Goal: Task Accomplishment & Management: Use online tool/utility

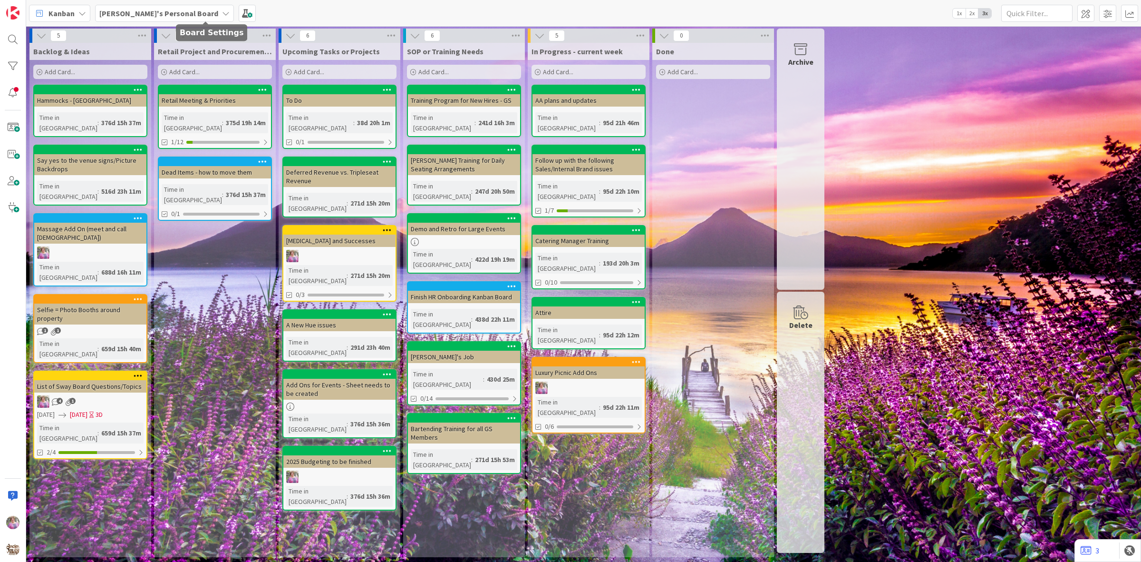
click at [148, 10] on b "[PERSON_NAME]'s Personal Board" at bounding box center [158, 14] width 119 height 10
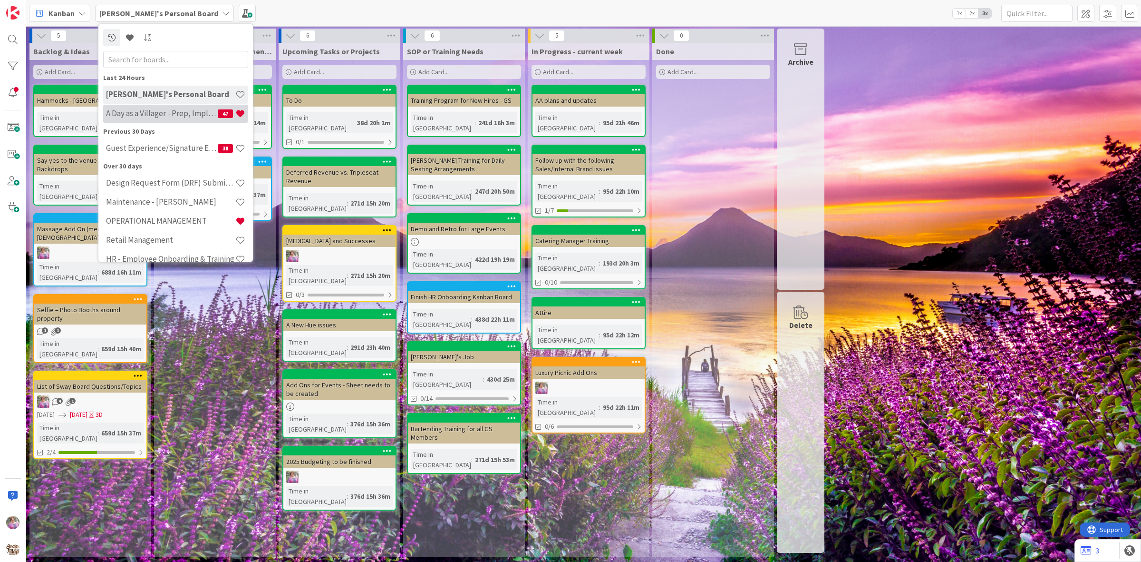
click at [159, 108] on h4 "A Day as a Villager - Prep, Implement and Execute" at bounding box center [162, 113] width 112 height 10
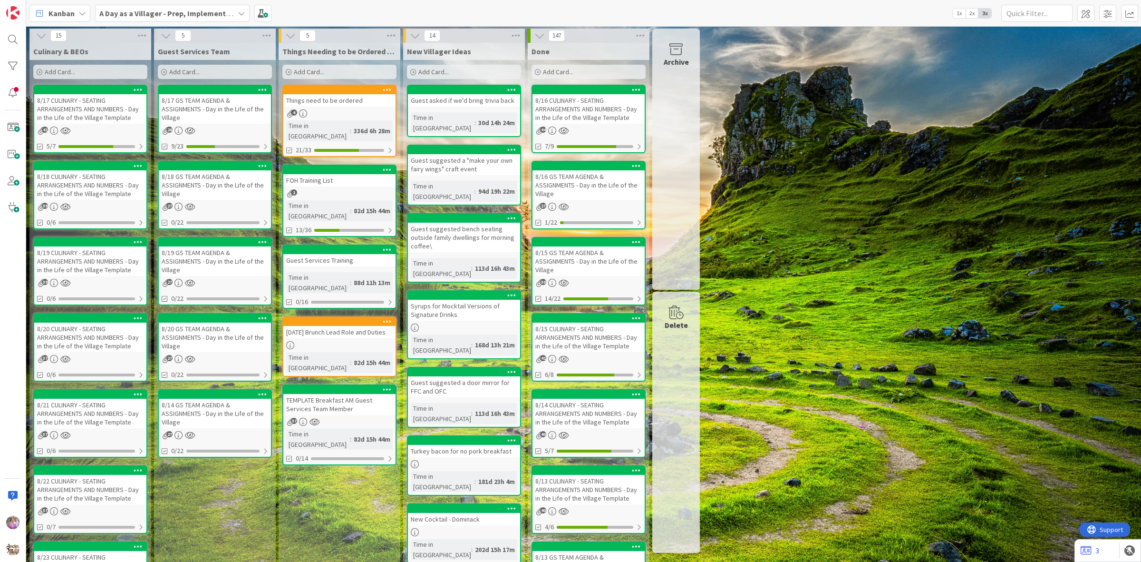
click at [344, 103] on div "Things need to be ordered" at bounding box center [339, 100] width 112 height 12
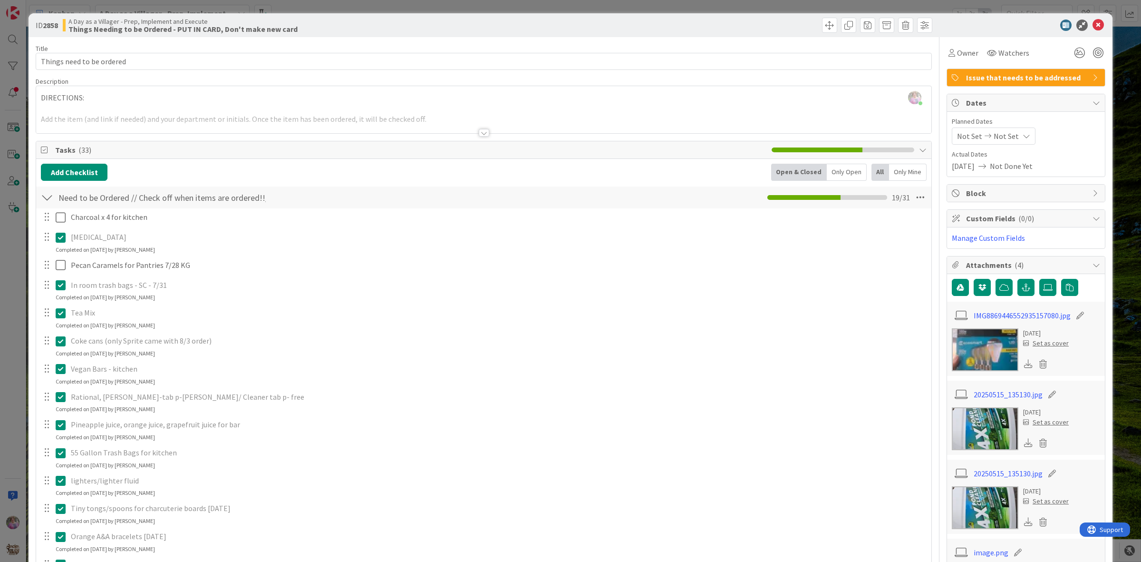
click at [62, 367] on icon at bounding box center [63, 368] width 14 height 11
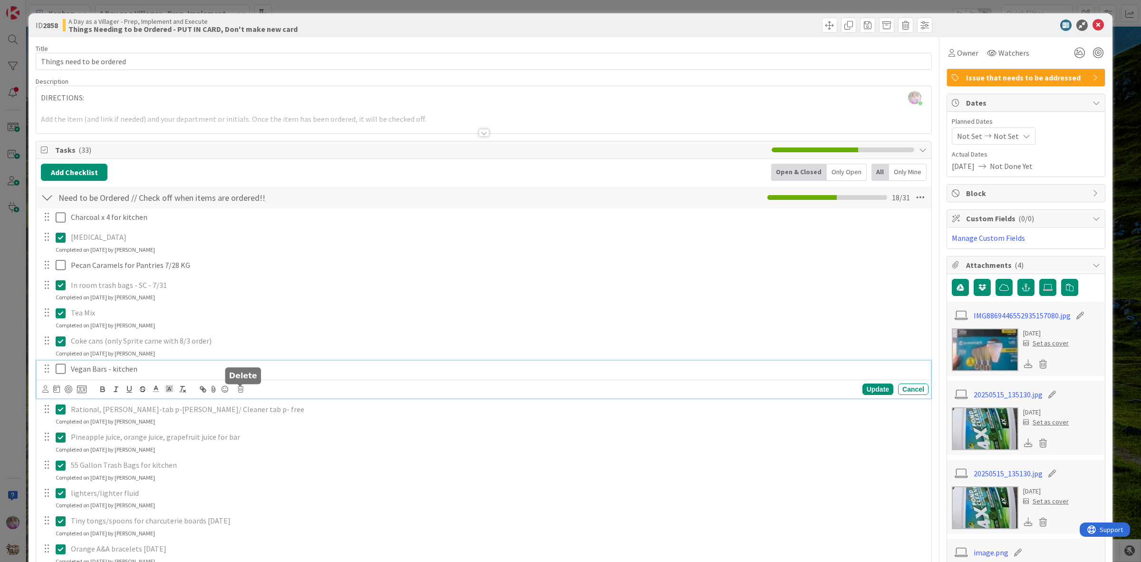
click at [241, 388] on icon at bounding box center [241, 389] width 6 height 7
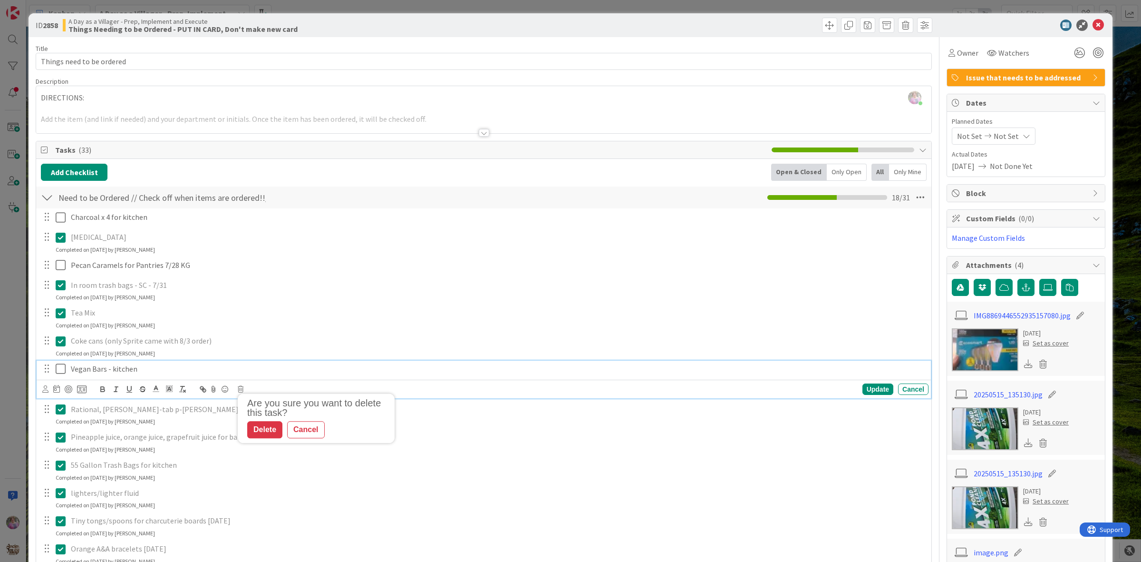
click at [98, 371] on p "Vegan Bars - kitchen" at bounding box center [498, 368] width 854 height 11
click at [242, 389] on icon at bounding box center [241, 389] width 6 height 7
click at [272, 429] on div "Delete" at bounding box center [264, 429] width 35 height 17
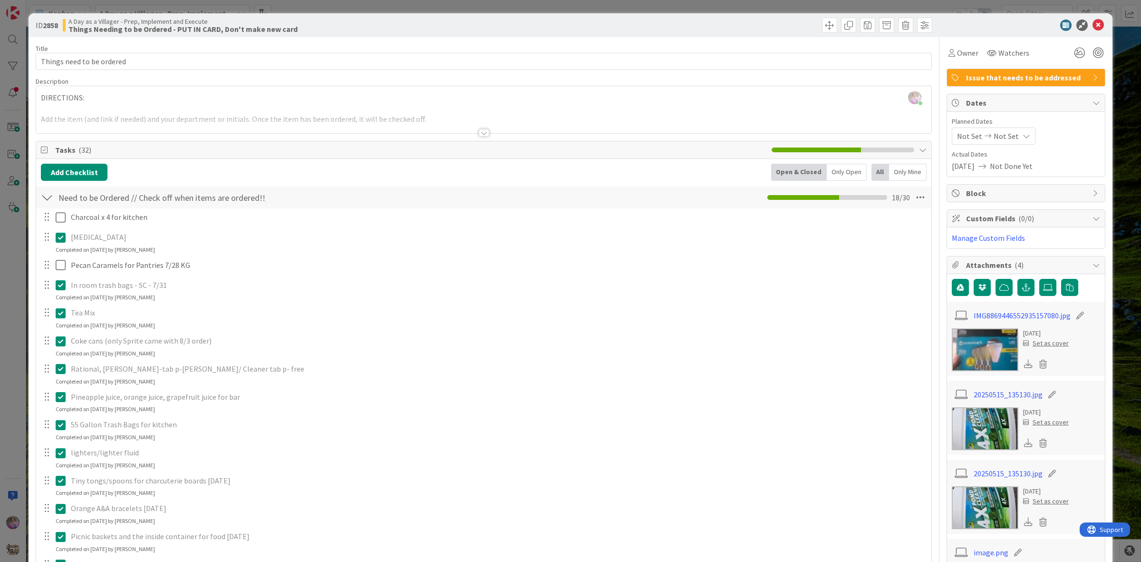
click at [102, 368] on p "Rational, [PERSON_NAME]-tab p-[PERSON_NAME]/ Cleaner tab p- free" at bounding box center [498, 368] width 854 height 11
click at [191, 368] on p "Rational, [PERSON_NAME]-tab p-[PERSON_NAME]/ Cleaner tab p- free" at bounding box center [498, 368] width 854 height 11
click at [58, 366] on icon at bounding box center [63, 368] width 14 height 11
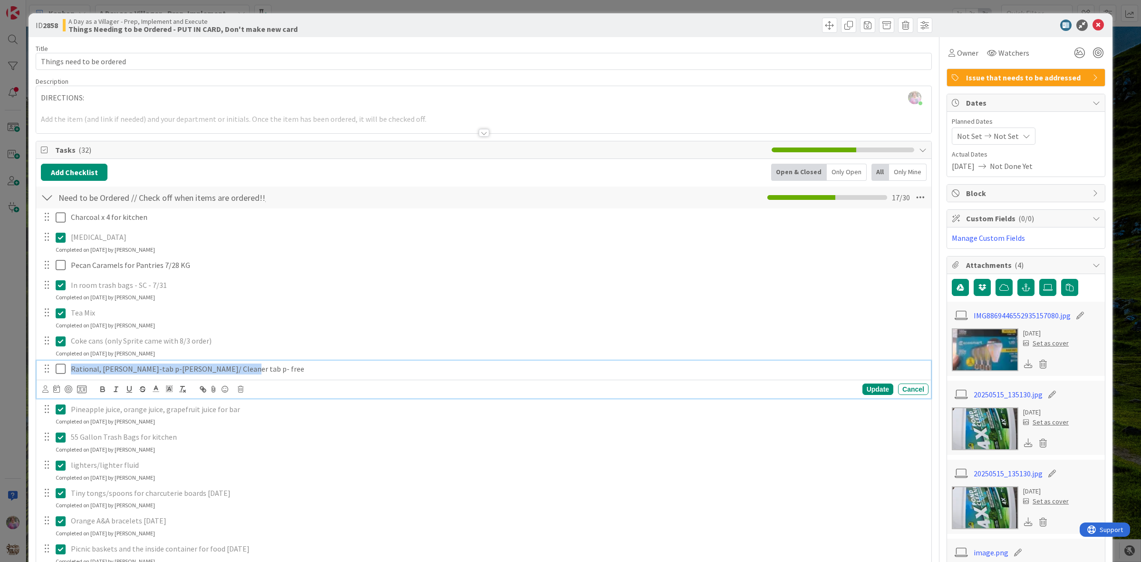
drag, startPoint x: 240, startPoint y: 373, endPoint x: 67, endPoint y: 372, distance: 173.1
click at [67, 372] on div "Rational, [PERSON_NAME]-tab p-[PERSON_NAME]/ Cleaner tab p- free" at bounding box center [498, 369] width 862 height 17
copy p "Rational, [PERSON_NAME]-tab p-[PERSON_NAME]/ Cleaner tab p- free"
click at [244, 390] on div "Update Cancel" at bounding box center [485, 388] width 887 height 13
click at [237, 389] on div "Update Cancel" at bounding box center [485, 388] width 887 height 13
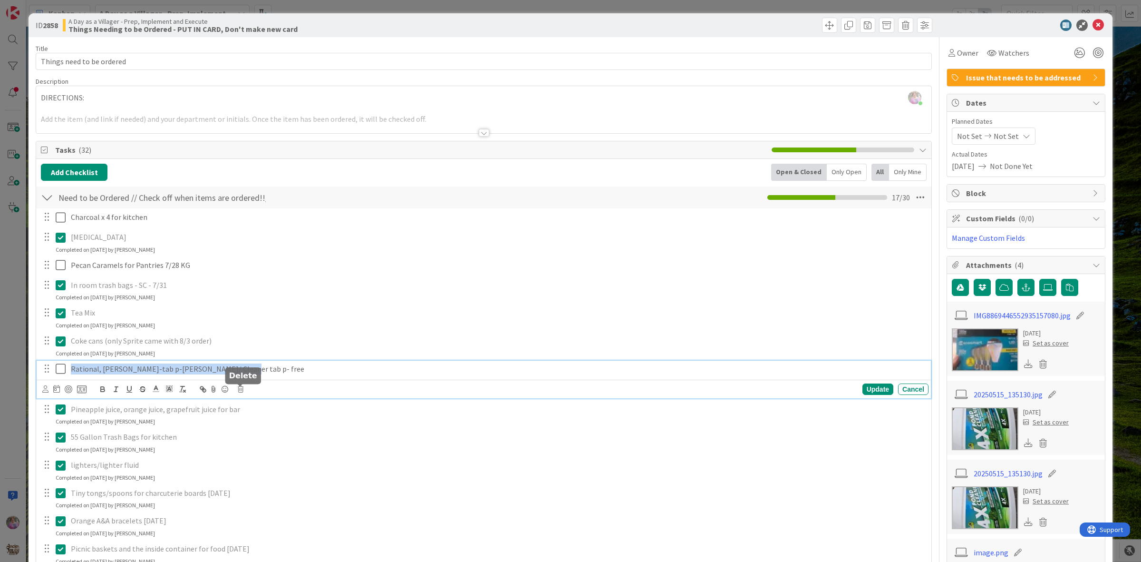
click at [241, 389] on icon at bounding box center [241, 389] width 6 height 7
click at [264, 435] on div "Delete" at bounding box center [264, 429] width 35 height 17
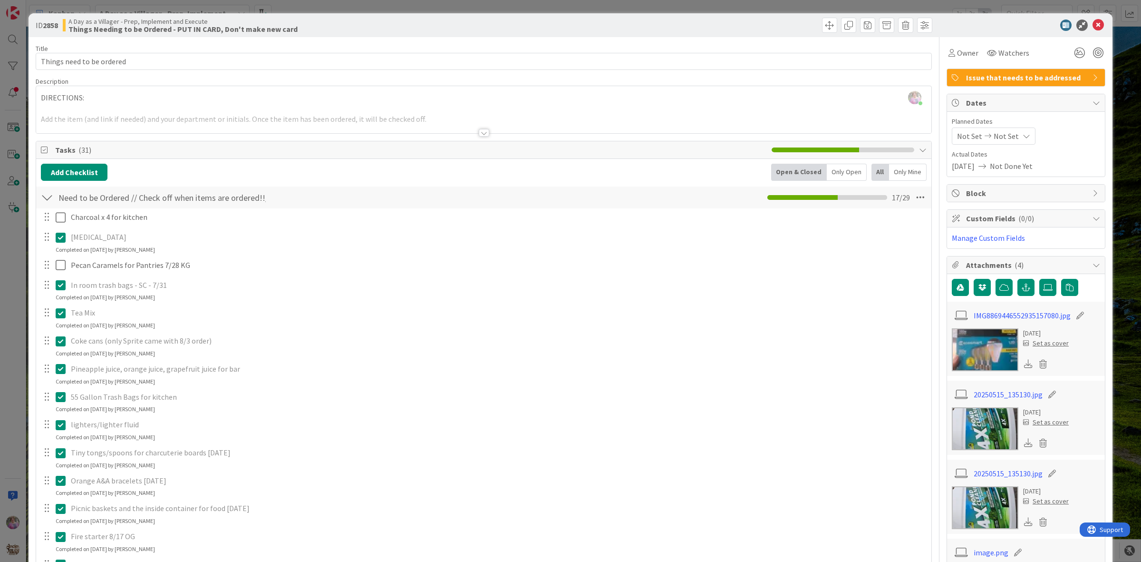
click at [59, 454] on icon at bounding box center [63, 452] width 14 height 11
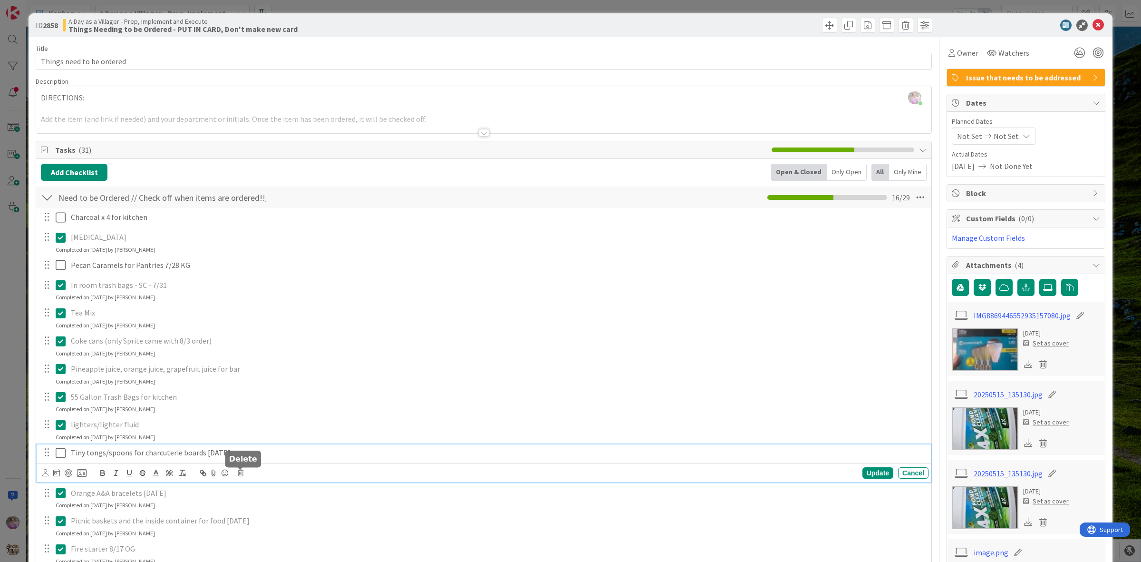
click at [240, 473] on icon at bounding box center [241, 472] width 6 height 7
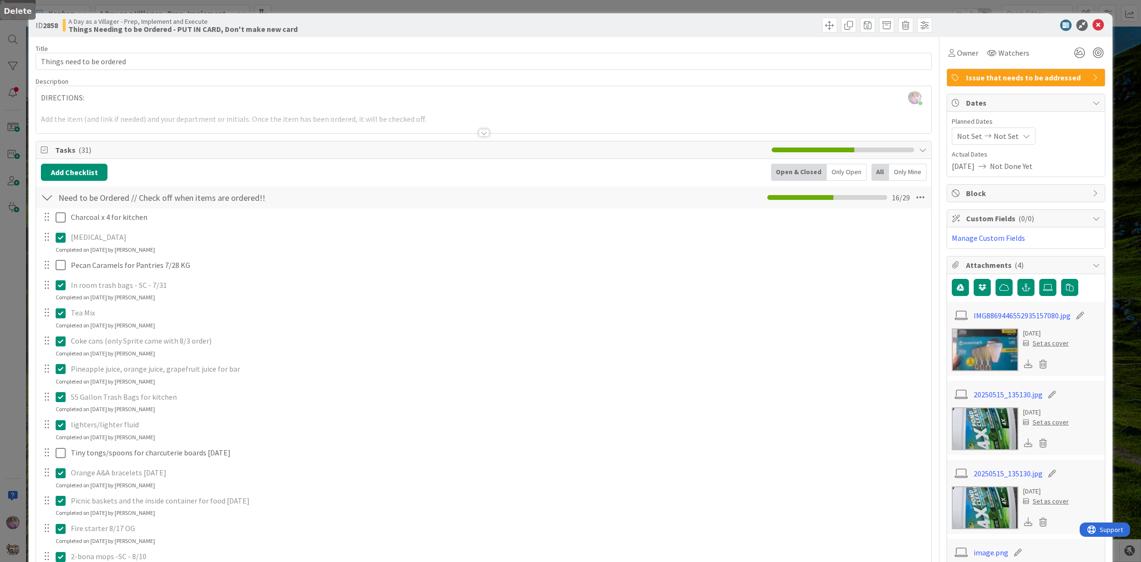
click at [263, 512] on div "Charcoal x 4 for kitchen Update Cancel [MEDICAL_DATA] Update Cancel Completed o…" at bounding box center [484, 572] width 886 height 728
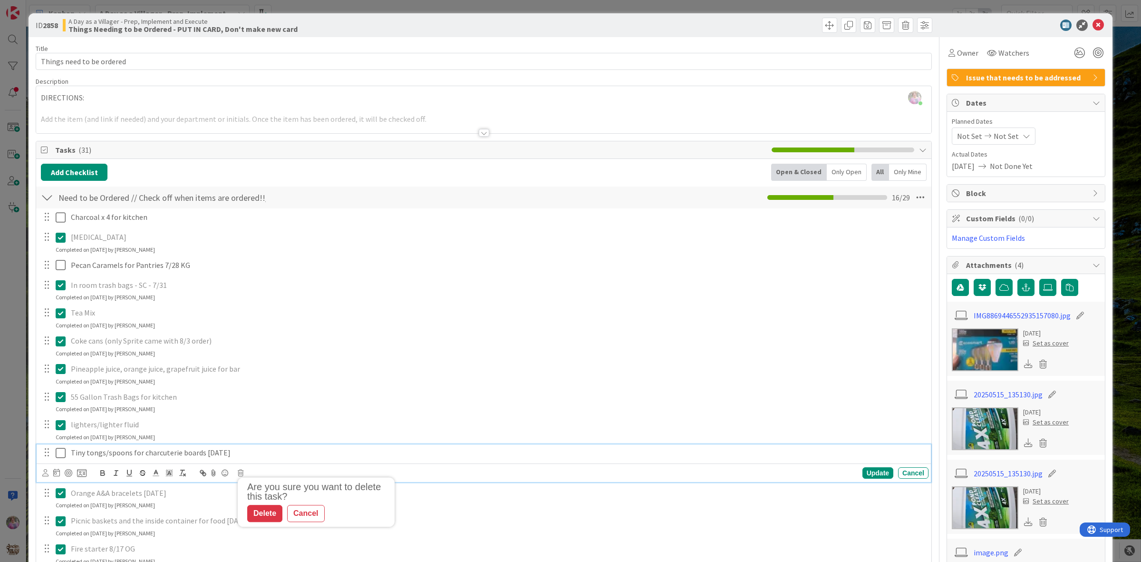
click at [223, 455] on p "Tiny tongs/spoons for charcuterie boards [DATE]" at bounding box center [498, 452] width 854 height 11
click at [242, 473] on icon at bounding box center [241, 472] width 6 height 7
click at [267, 515] on div "Delete" at bounding box center [264, 513] width 35 height 17
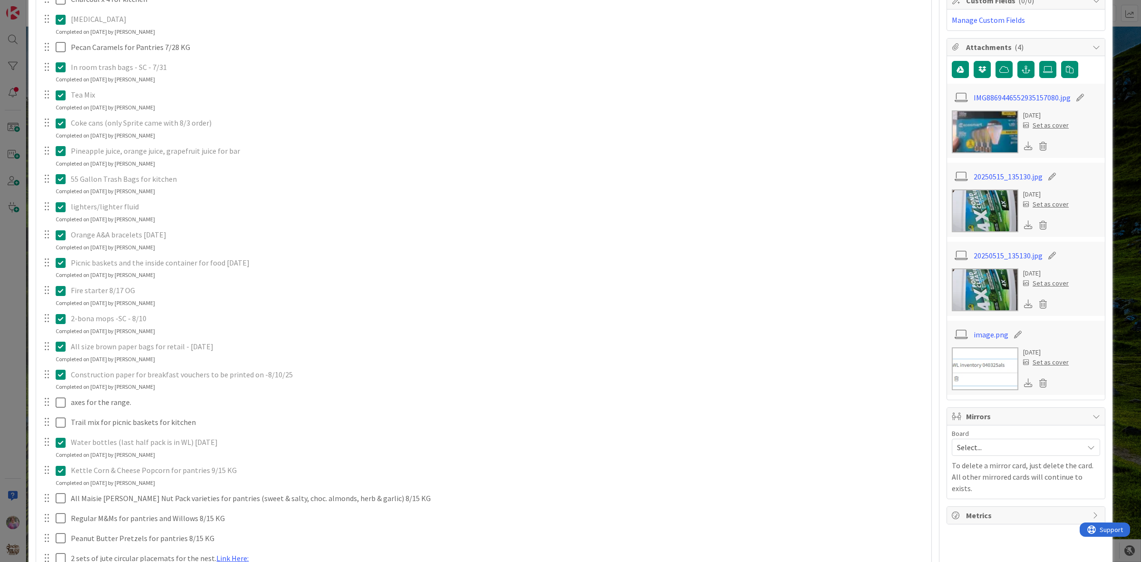
scroll to position [436, 0]
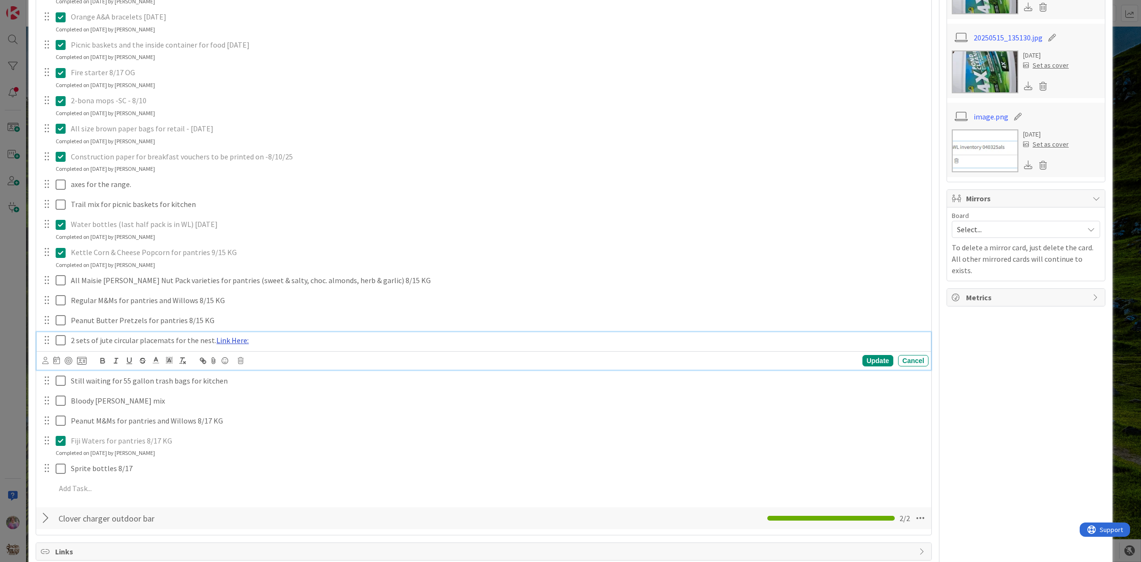
click at [224, 339] on link "Link Here:" at bounding box center [232, 340] width 32 height 10
click at [232, 356] on link "[URL][DOMAIN_NAME]" at bounding box center [203, 358] width 65 height 12
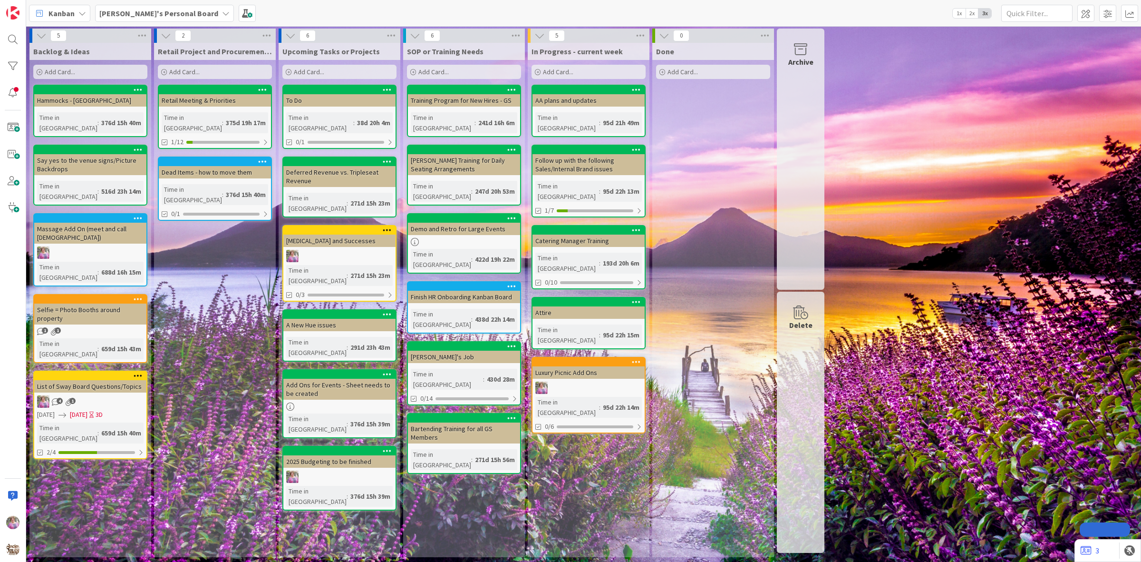
click at [167, 12] on b "[PERSON_NAME]'s Personal Board" at bounding box center [158, 14] width 119 height 10
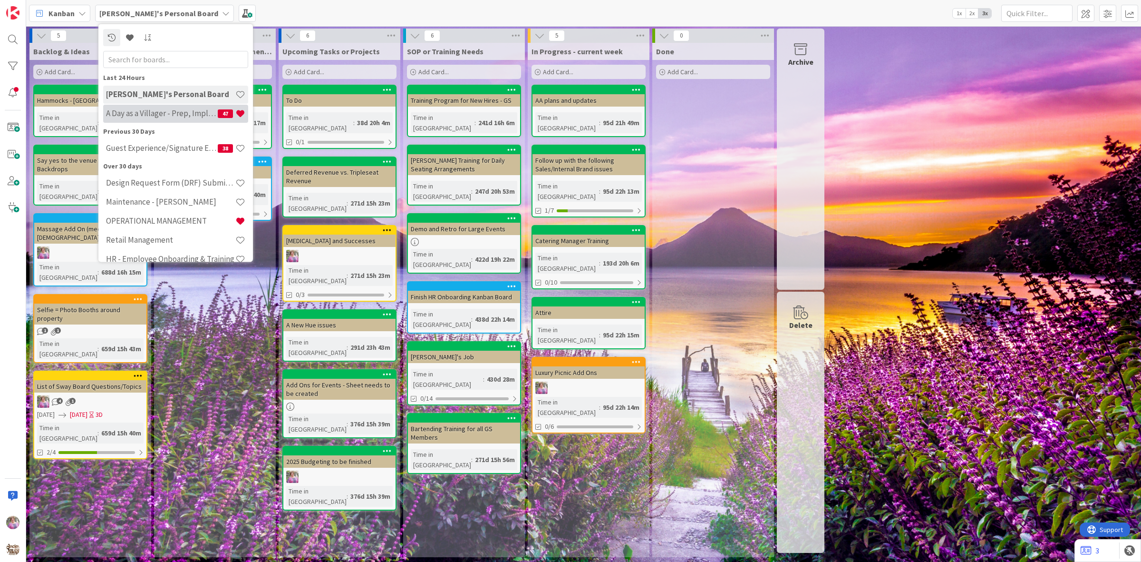
click at [158, 107] on div "A Day as a Villager - Prep, Implement and Execute 47" at bounding box center [175, 113] width 145 height 18
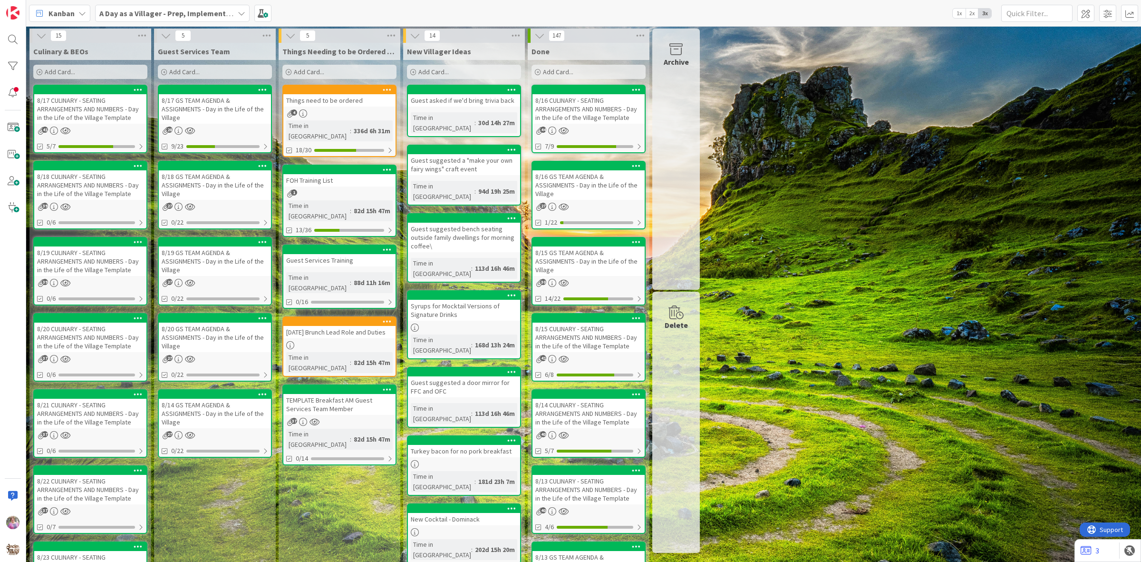
click at [333, 106] on div "Things need to be ordered" at bounding box center [339, 100] width 112 height 12
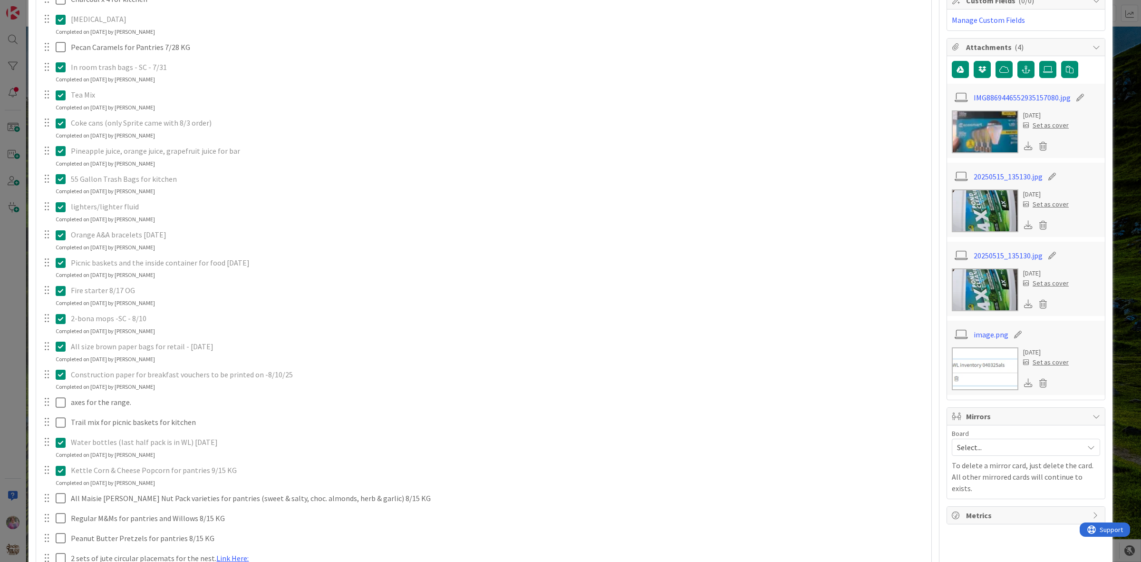
scroll to position [436, 0]
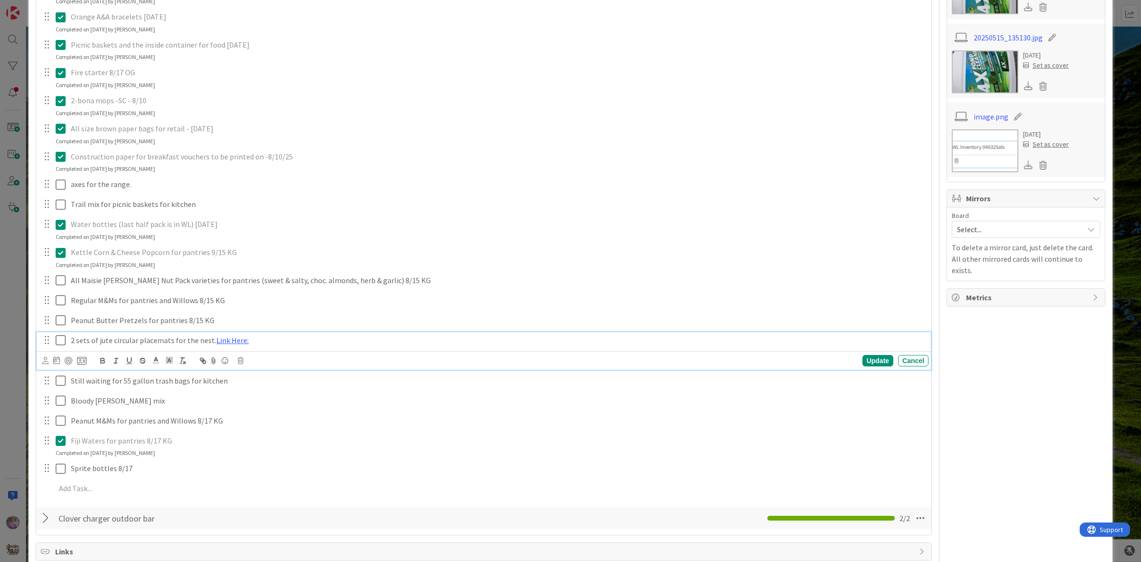
click at [59, 337] on icon at bounding box center [63, 339] width 14 height 11
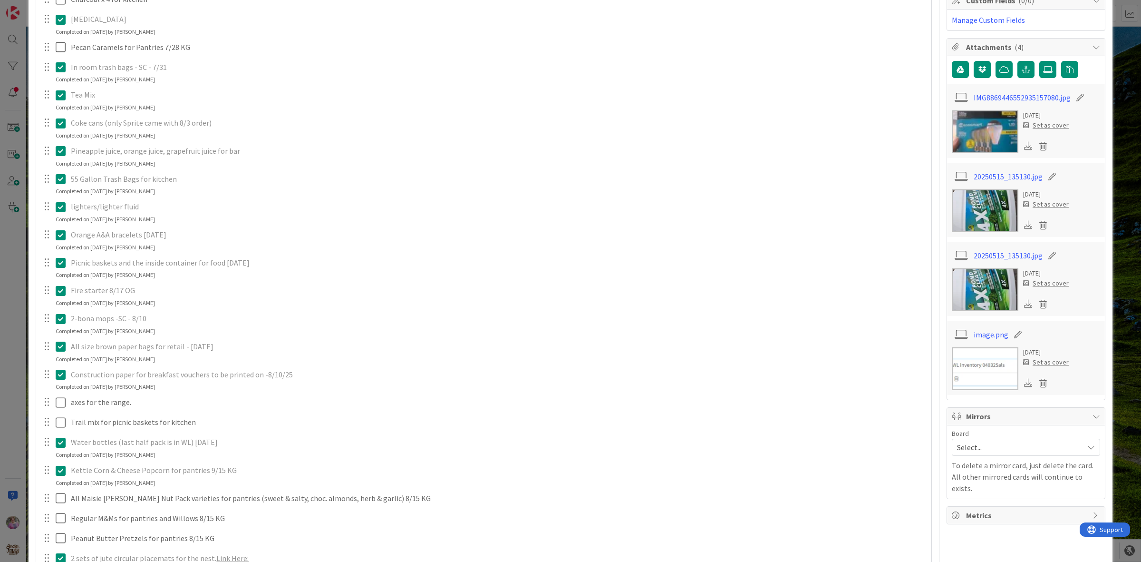
scroll to position [0, 0]
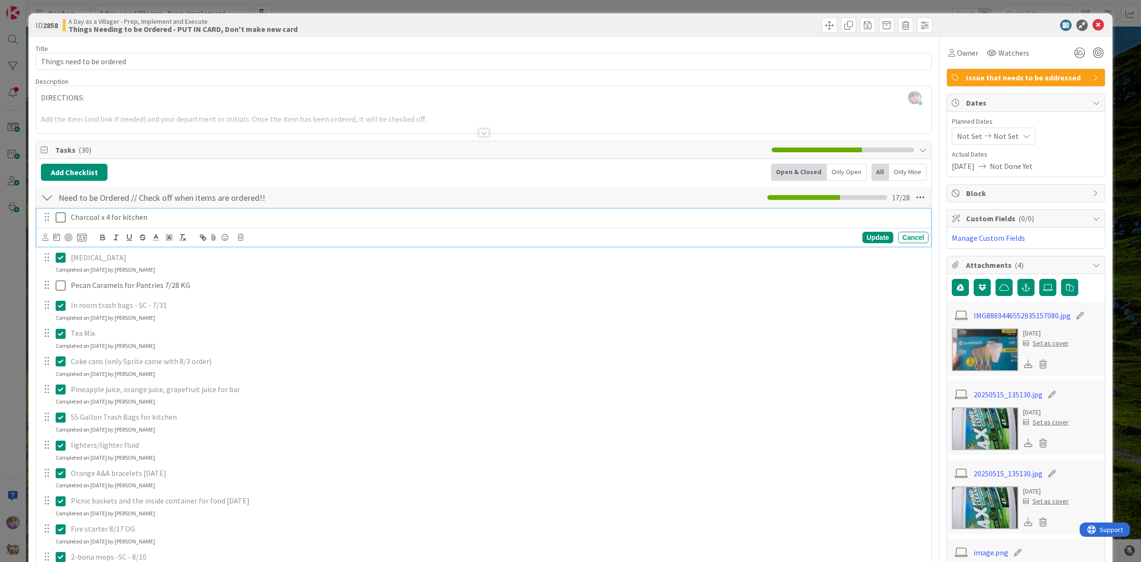
click at [94, 217] on p "Charcoal x 4 for kitchen" at bounding box center [498, 217] width 854 height 11
click at [241, 239] on icon at bounding box center [241, 237] width 6 height 7
click at [260, 279] on div "Delete" at bounding box center [264, 277] width 35 height 17
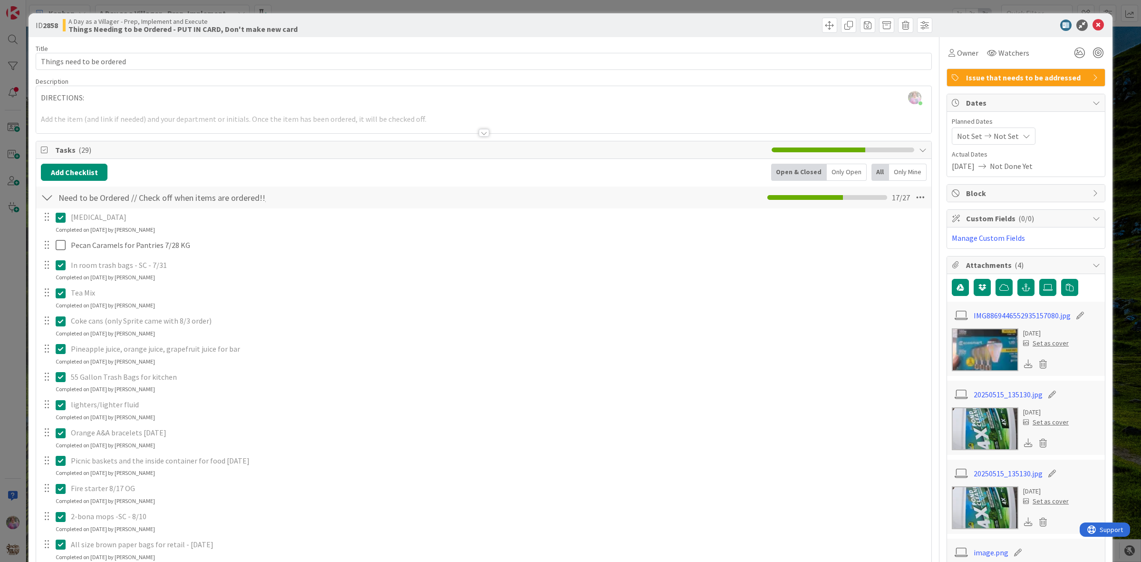
click at [61, 219] on icon at bounding box center [63, 217] width 14 height 11
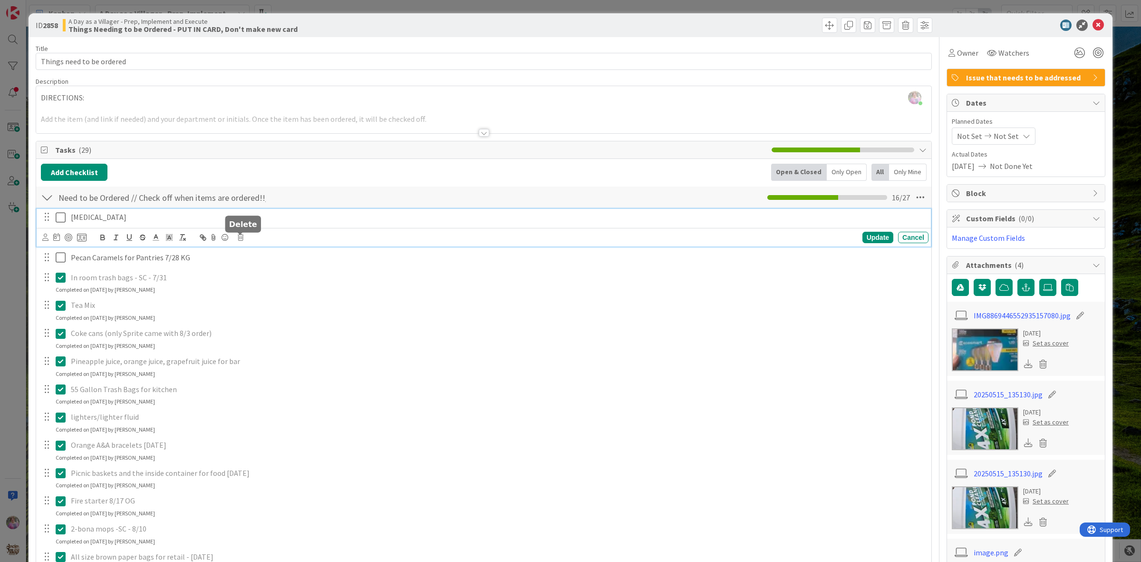
click at [239, 241] on icon at bounding box center [241, 237] width 6 height 7
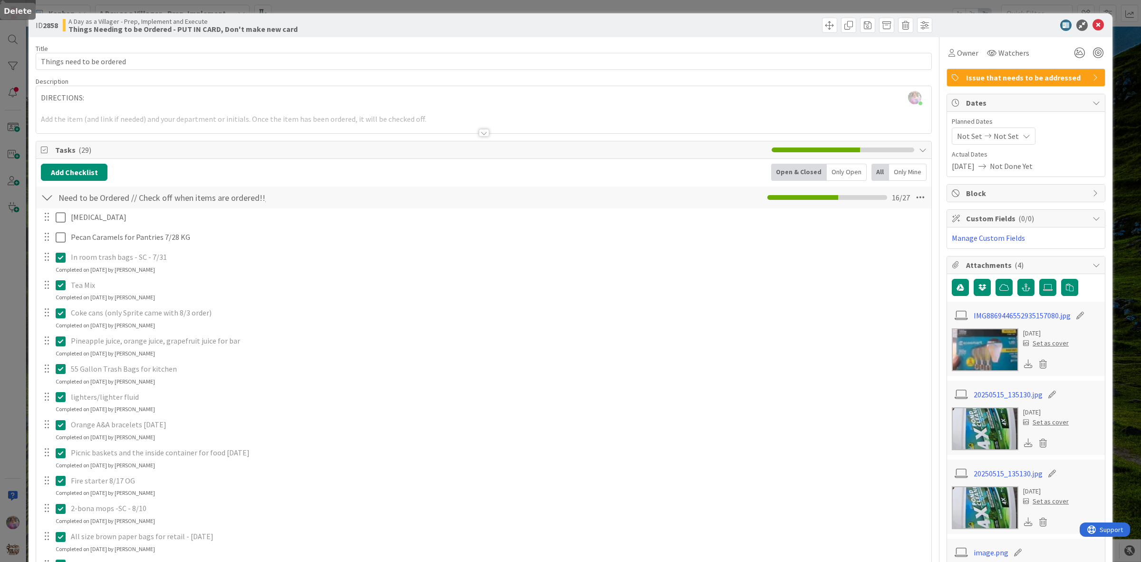
click at [272, 276] on div "ethanol Are you sure you want to delete this task? Delete Cancel Update Cancel …" at bounding box center [484, 552] width 886 height 688
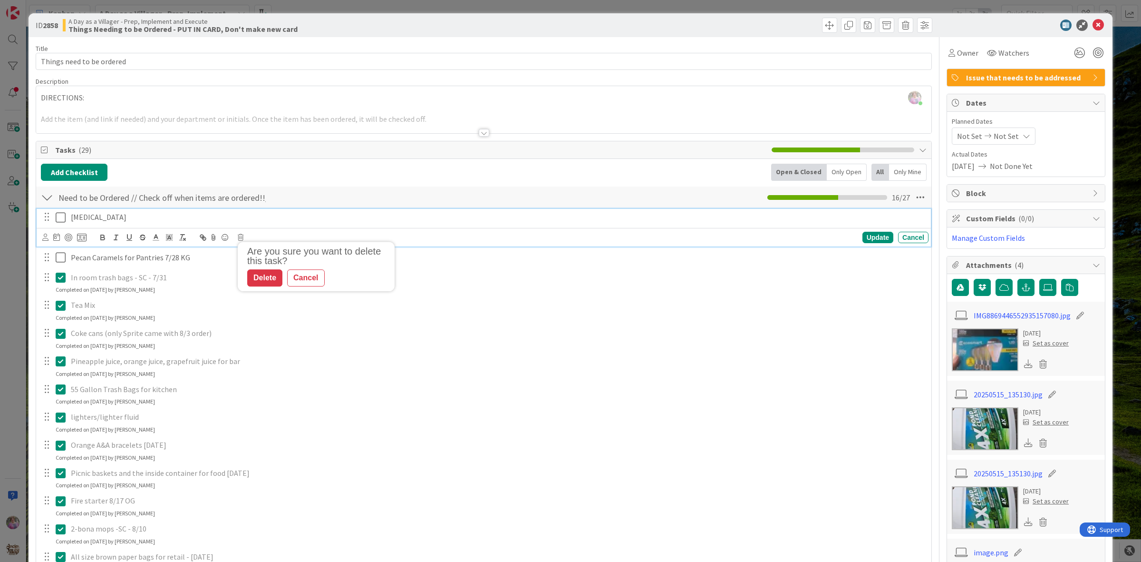
click at [107, 220] on p "[MEDICAL_DATA]" at bounding box center [498, 217] width 854 height 11
click at [241, 241] on icon at bounding box center [241, 237] width 6 height 7
click at [260, 277] on div "Delete" at bounding box center [264, 277] width 35 height 17
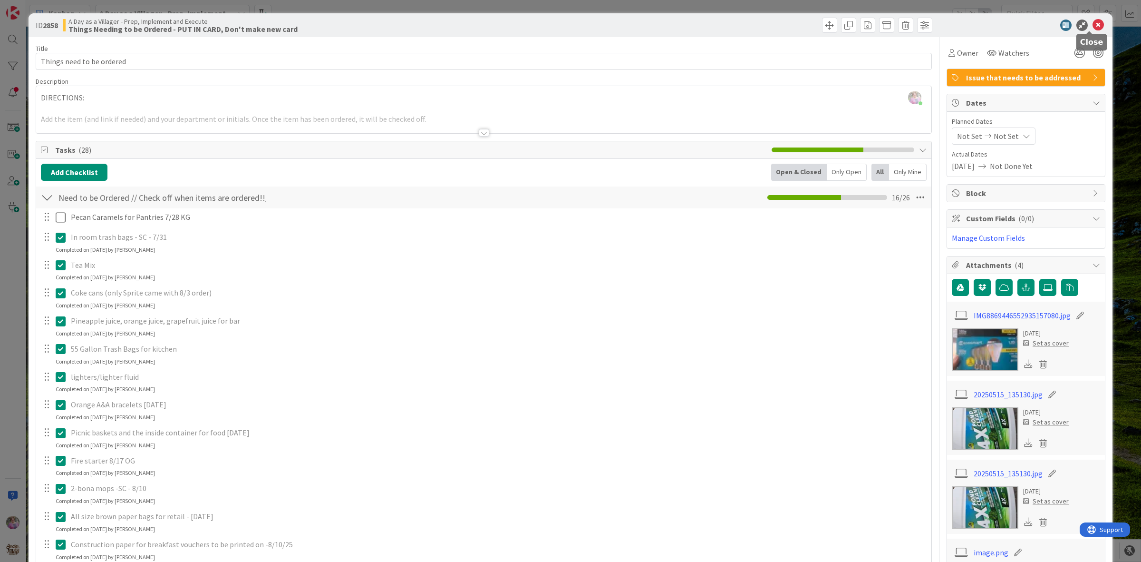
click at [1093, 21] on icon at bounding box center [1098, 25] width 11 height 11
